Goal: Book appointment/travel/reservation

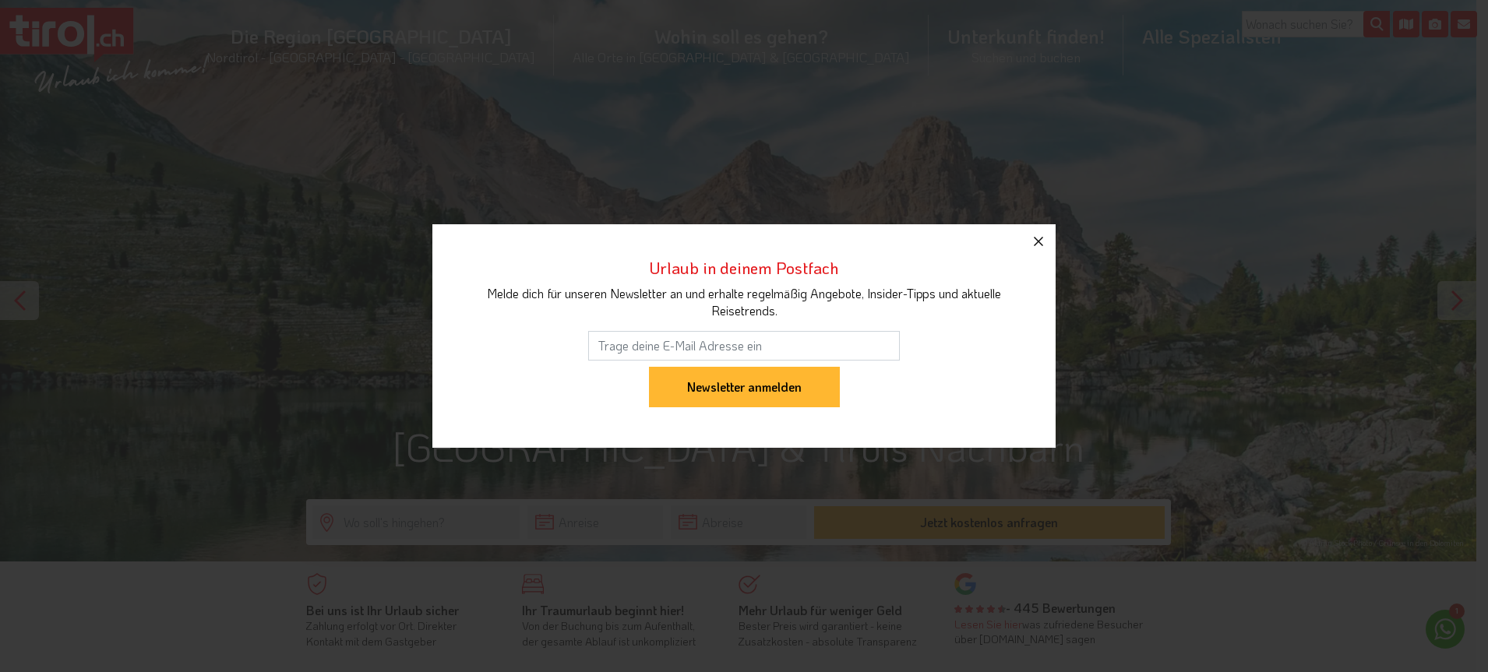
click at [1038, 250] on icon "button" at bounding box center [1038, 241] width 19 height 19
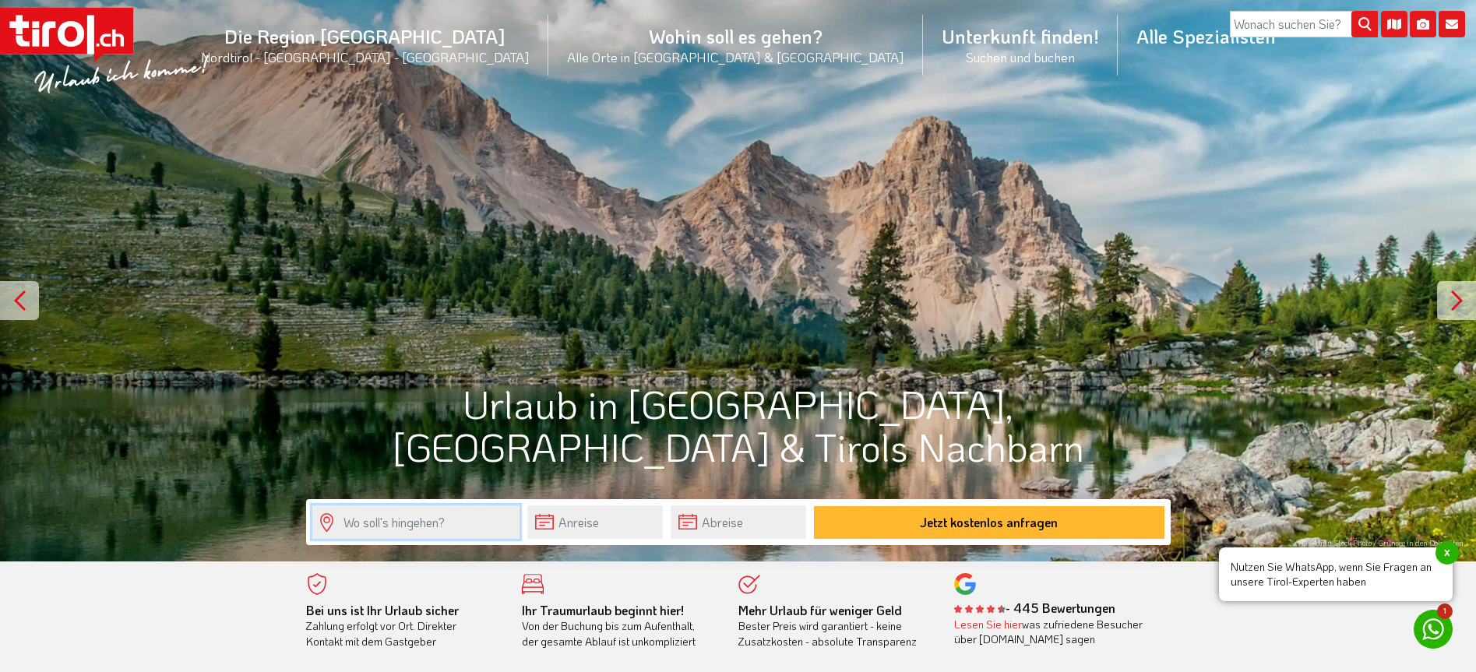
click at [401, 524] on input "text" at bounding box center [415, 522] width 207 height 33
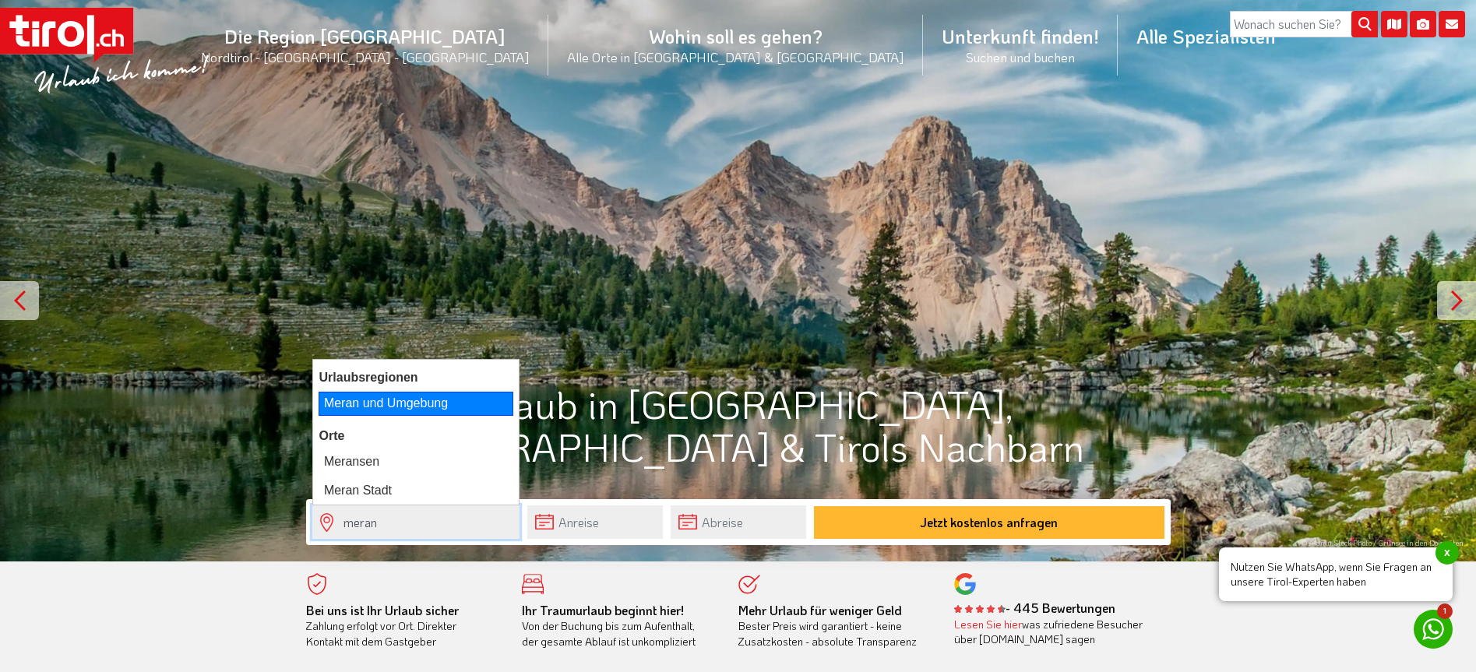
click at [446, 383] on li "Urlaubsregionen" at bounding box center [416, 377] width 206 height 23
click at [421, 398] on div "Meran und Umgebung" at bounding box center [416, 403] width 195 height 23
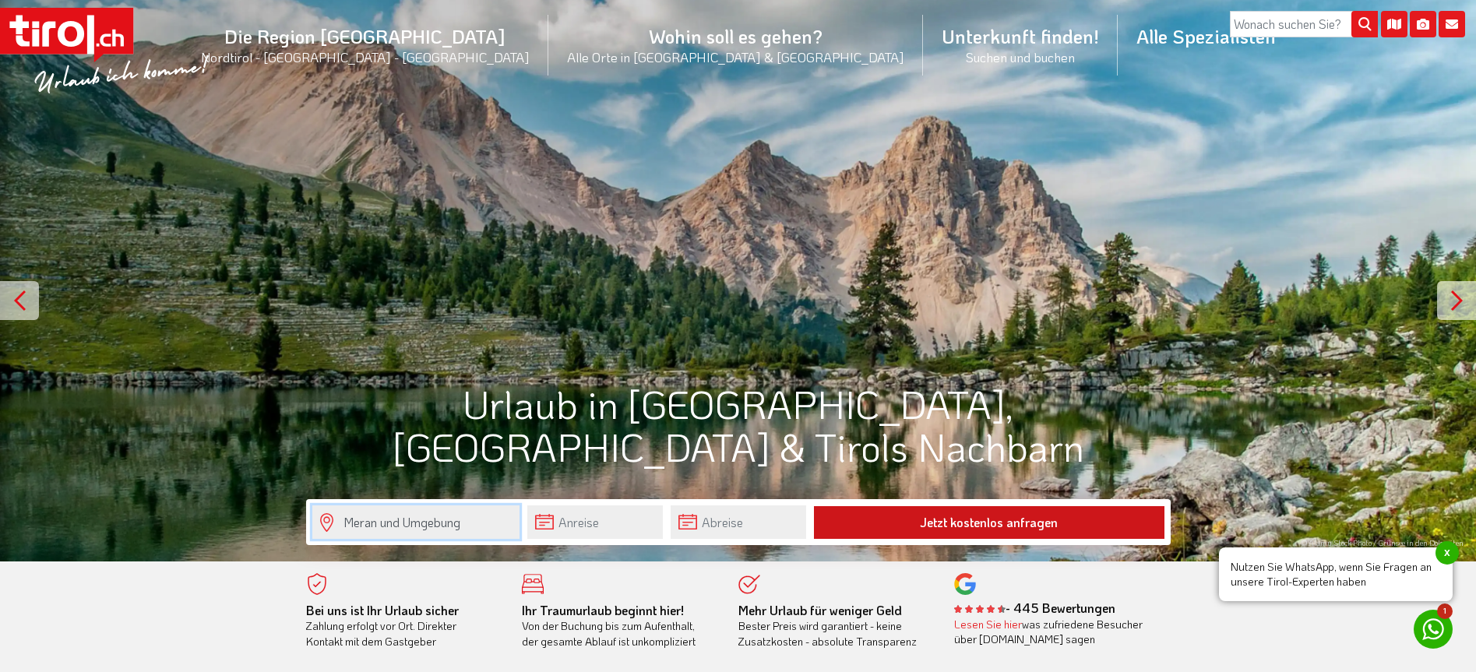
type input "Meran und Umgebung"
click at [947, 523] on button "Jetzt kostenlos anfragen" at bounding box center [989, 522] width 351 height 33
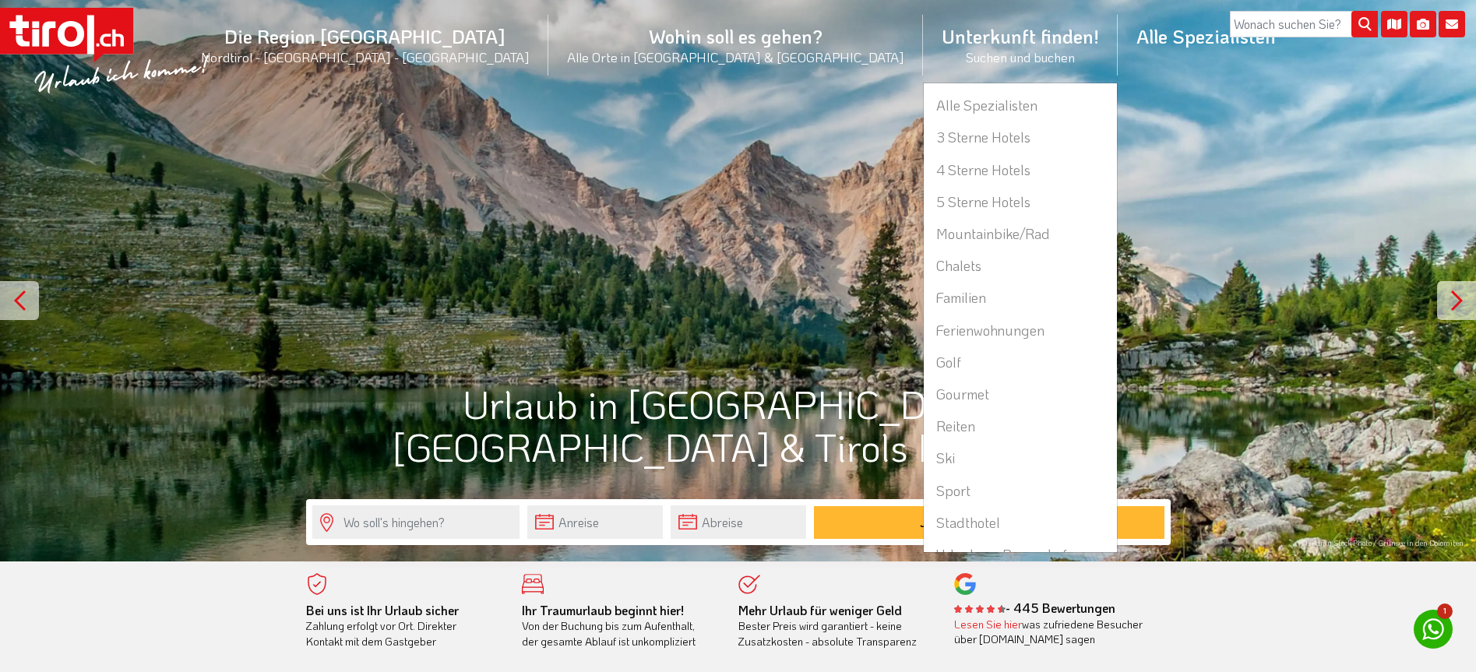
click at [923, 51] on li "Unterkunft finden! Suchen und buchen Alle Spezialisten 3 Sterne Hotels 4 Sterne…" at bounding box center [1020, 45] width 195 height 76
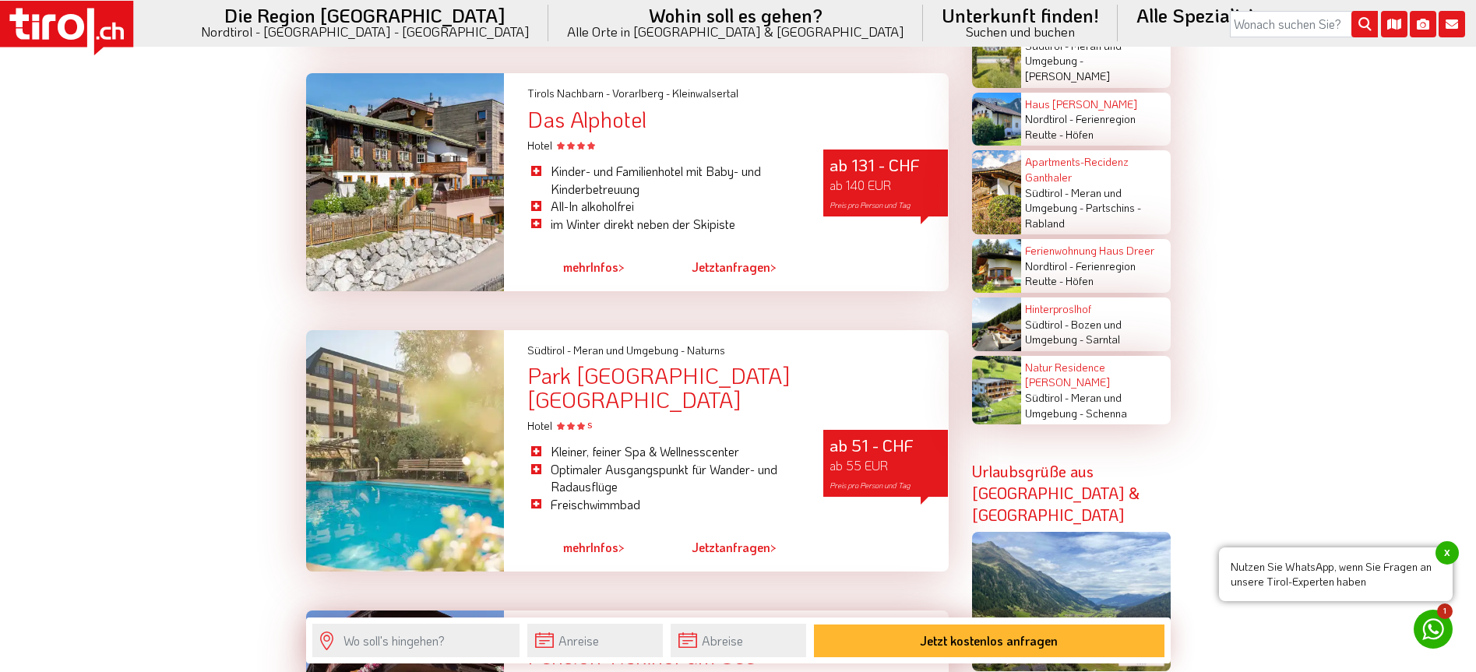
scroll to position [3583, 0]
